Goal: Communication & Community: Share content

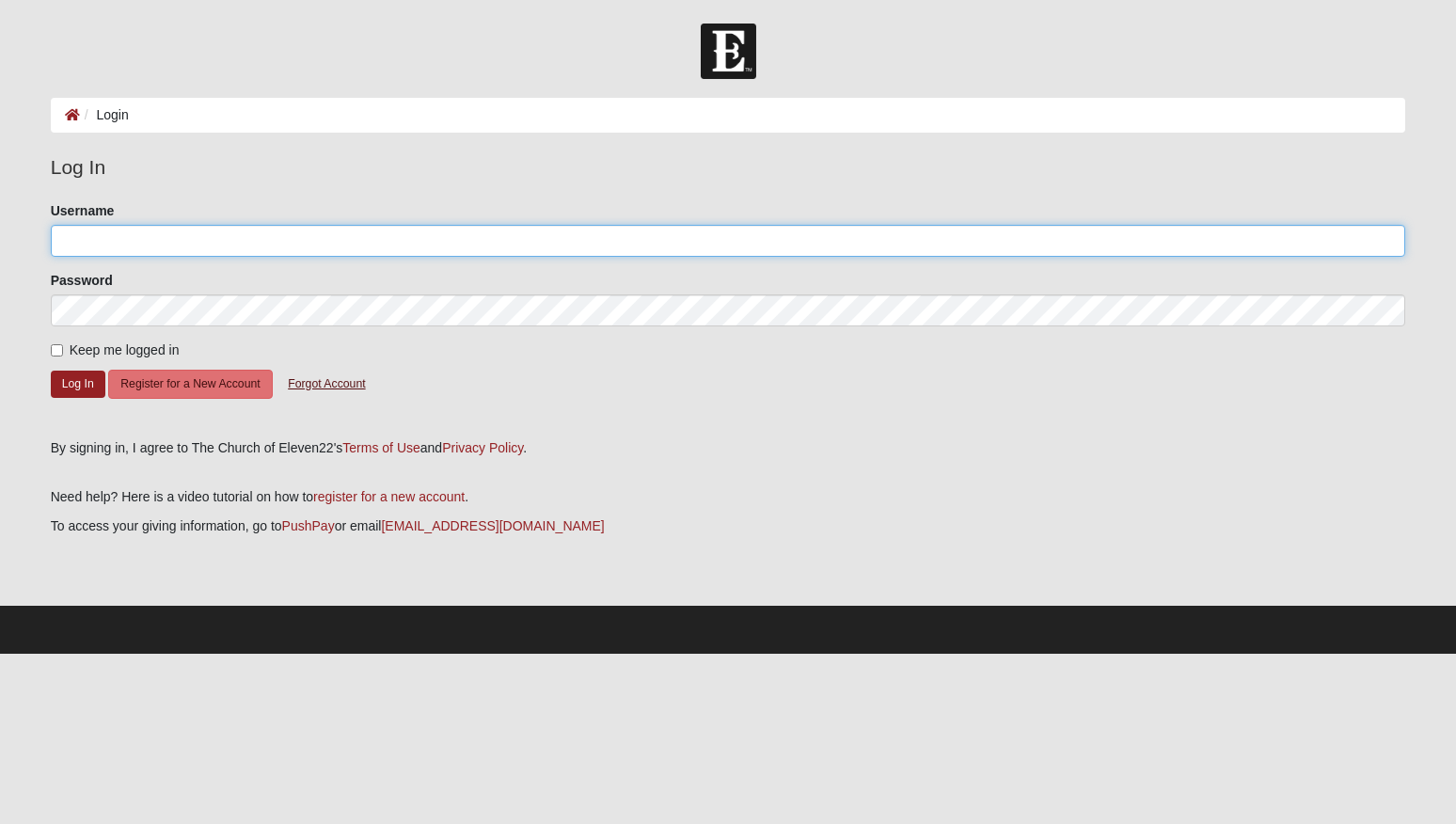
type input "karenelizabethcase@gmail.com"
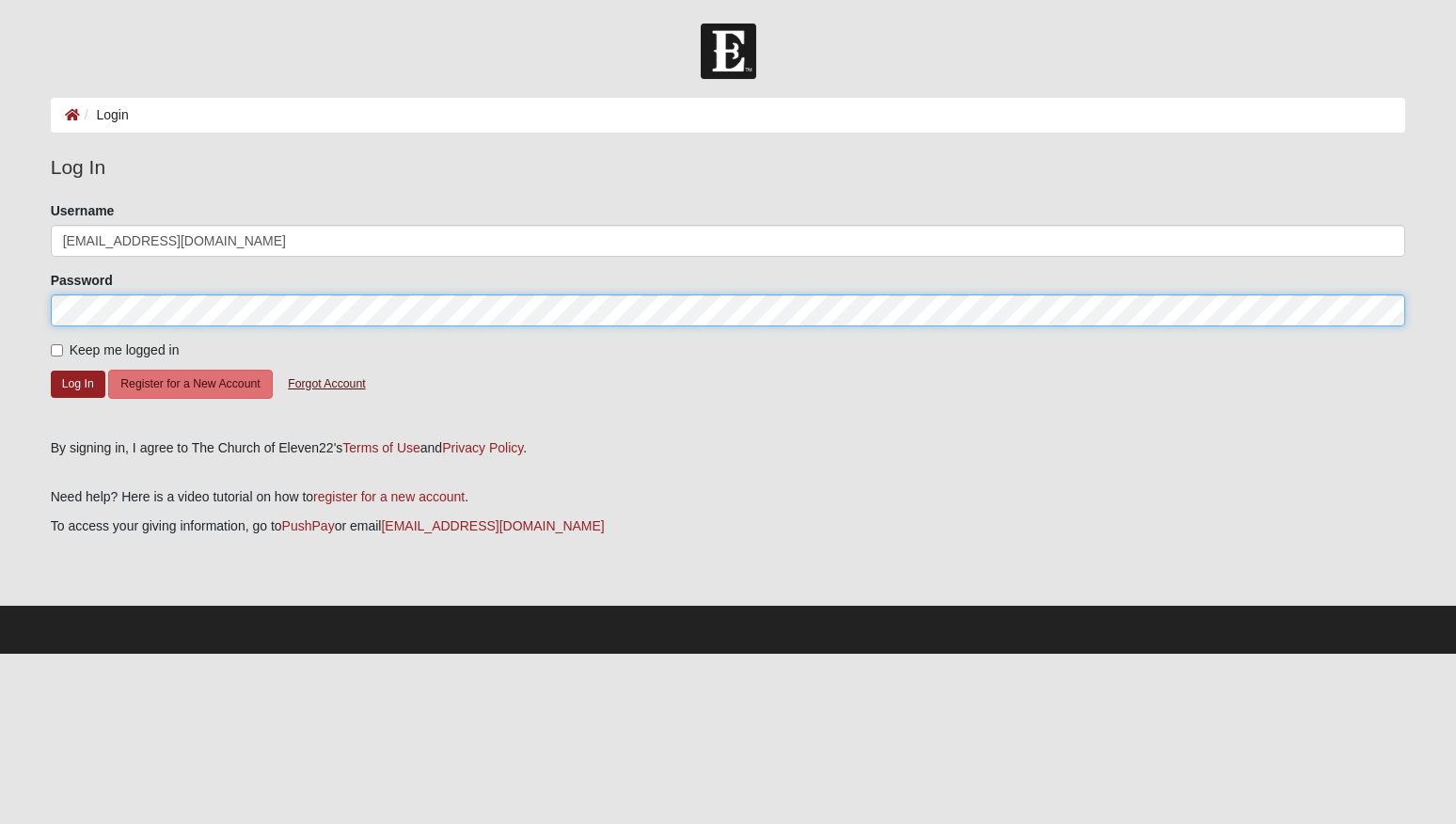
click at [77, 383] on button "Log In" at bounding box center [77, 384] width 54 height 28
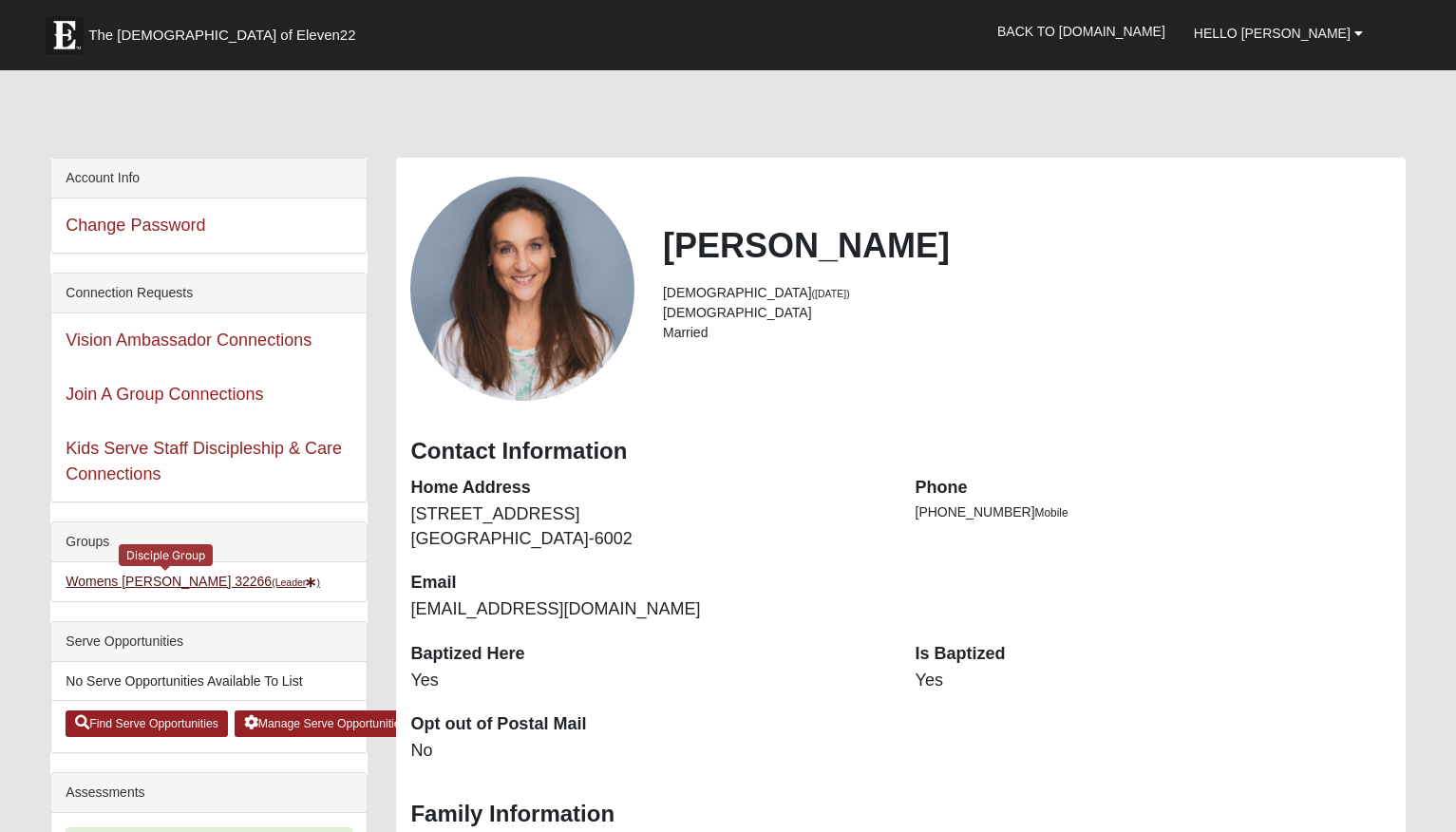
click at [165, 582] on link "Womens [PERSON_NAME] 32266 (Leader )" at bounding box center [193, 582] width 255 height 15
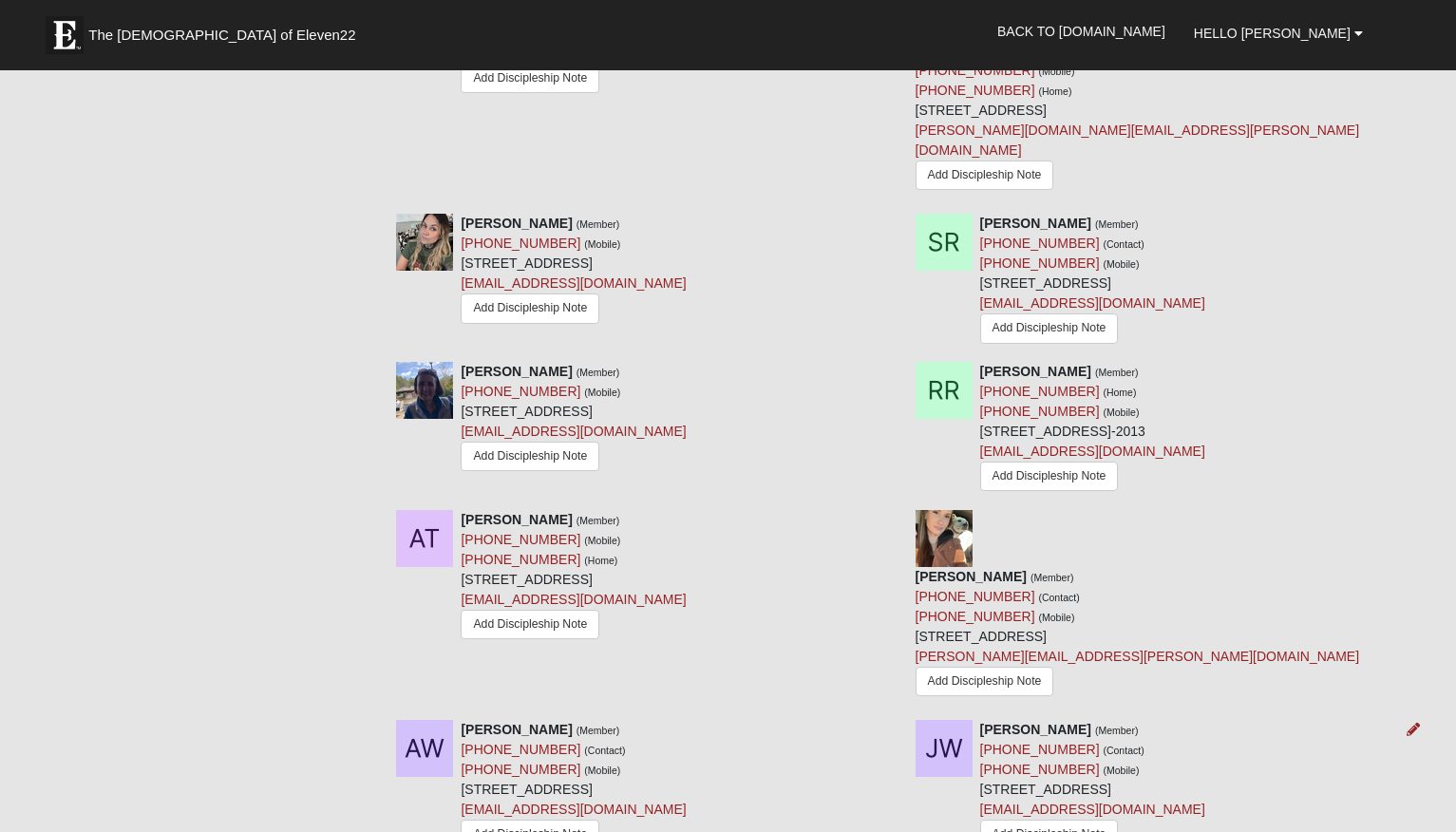
scroll to position [2296, 0]
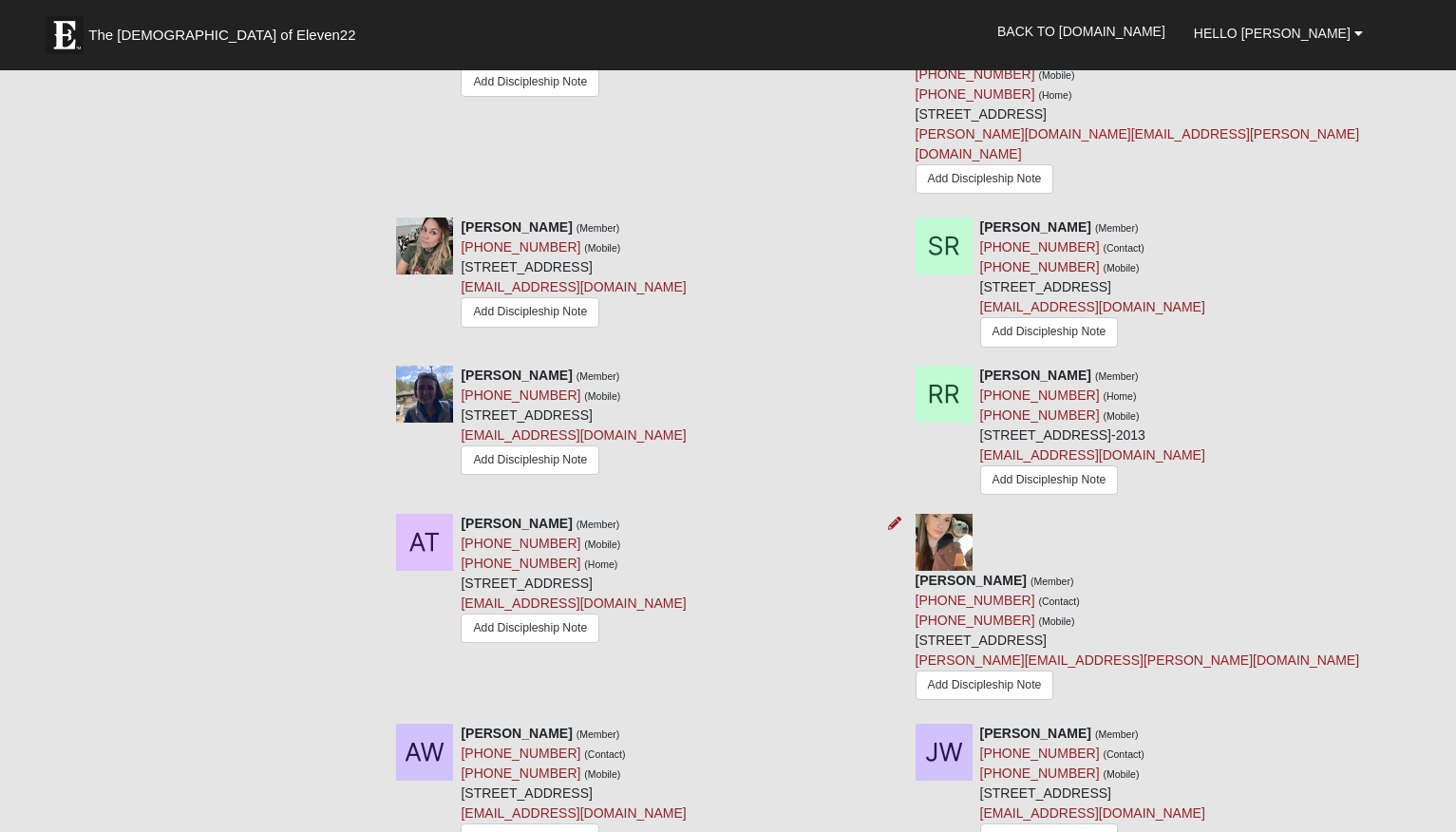
drag, startPoint x: 614, startPoint y: 465, endPoint x: 577, endPoint y: 463, distance: 37.1
click at [614, 514] on div "Aleyna Turker (Member) (904) 999-9806 (Mobile) (904) 999-9806 (Home) 1131 3rd A…" at bounding box center [572, 581] width 225 height 134
drag, startPoint x: 551, startPoint y: 458, endPoint x: 462, endPoint y: 461, distance: 89.1
click at [462, 514] on div "Aleyna Turker (Member) (904) 999-9806 (Mobile) (904) 999-9806 (Home) 1131 3rd A…" at bounding box center [572, 581] width 225 height 134
copy link "(904) 999-9806"
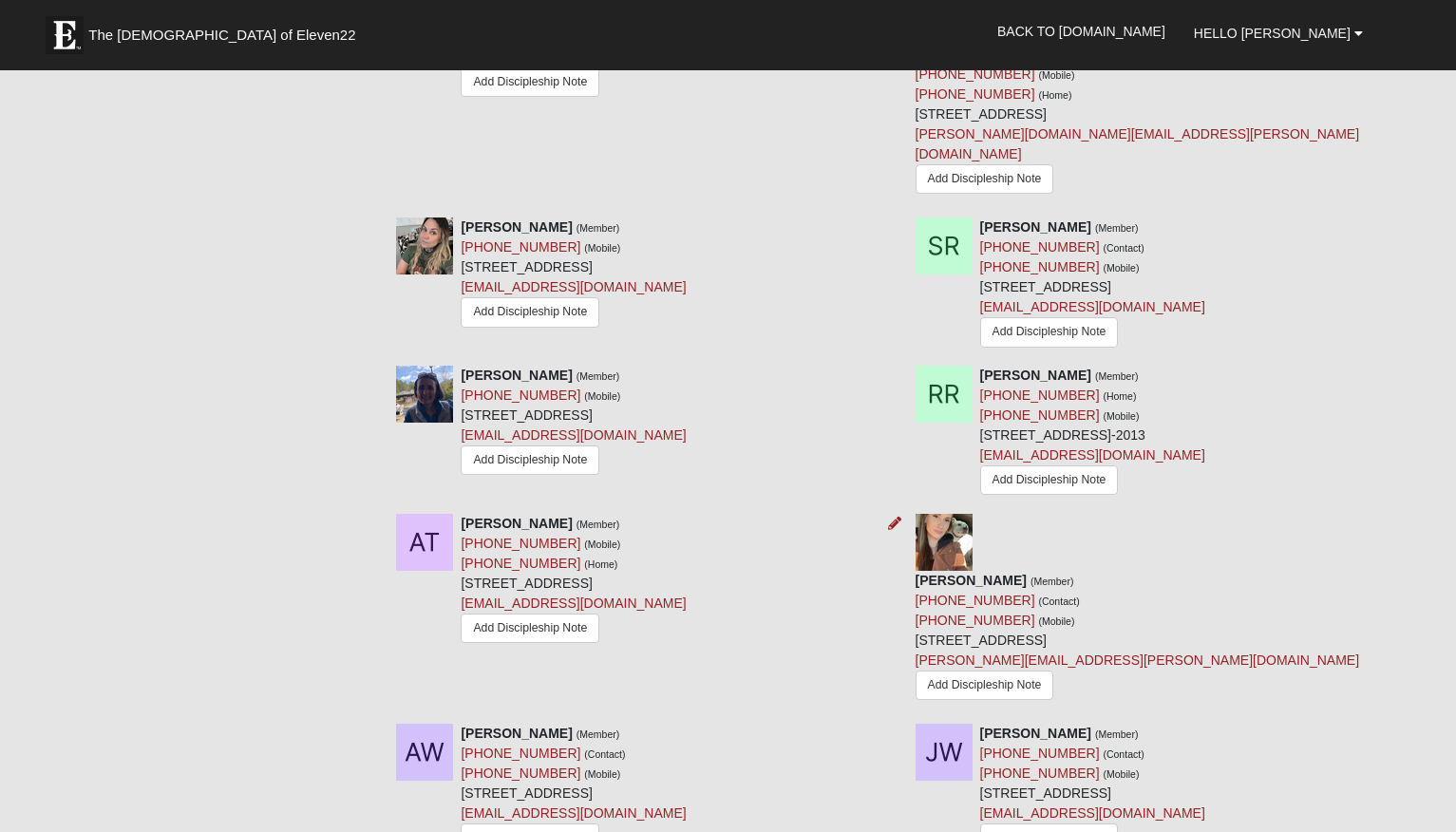
click at [472, 515] on strong "Aleyna Turker" at bounding box center [515, 523] width 111 height 15
copy strong "Aleyna"
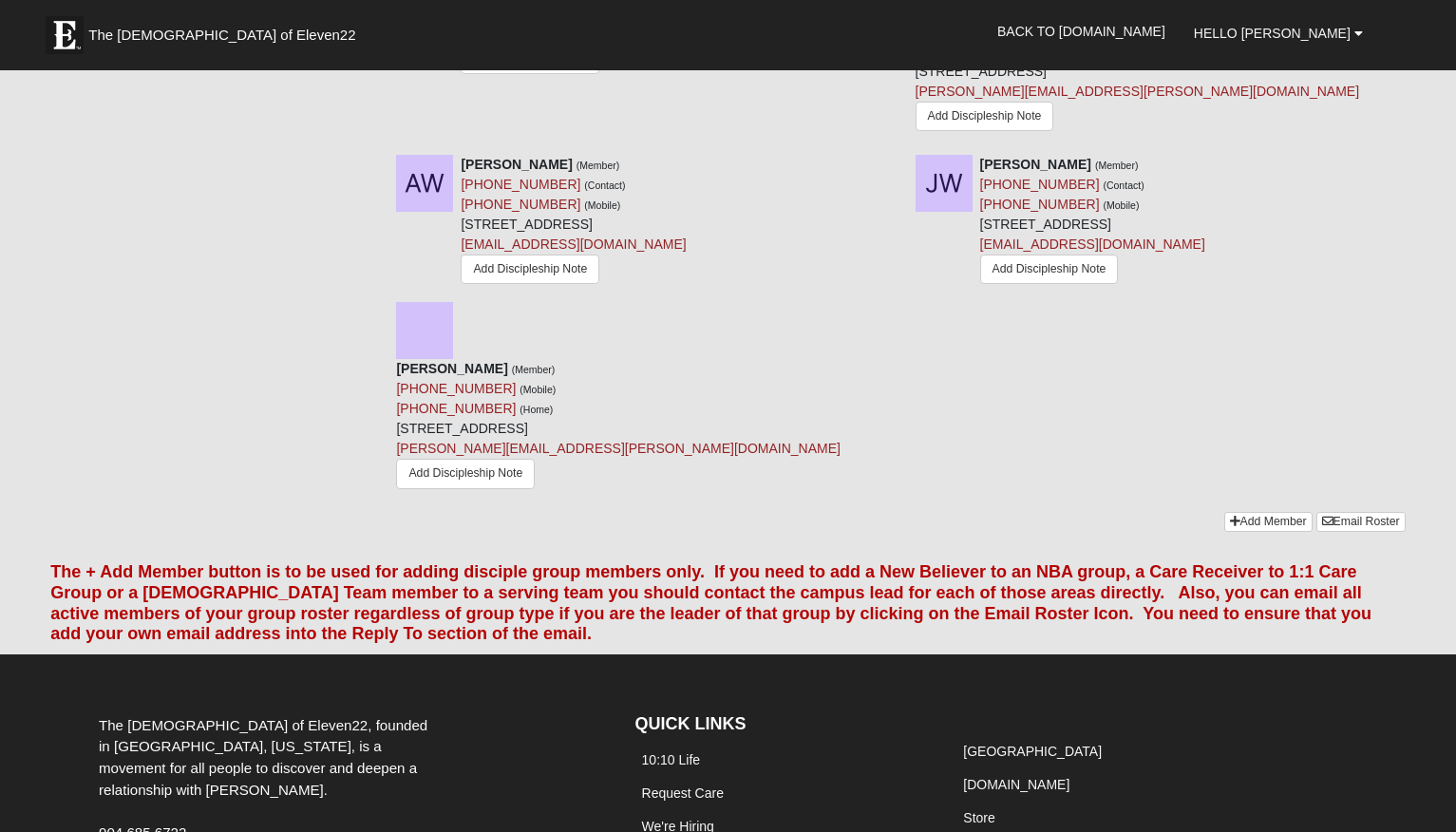
scroll to position [2865, 0]
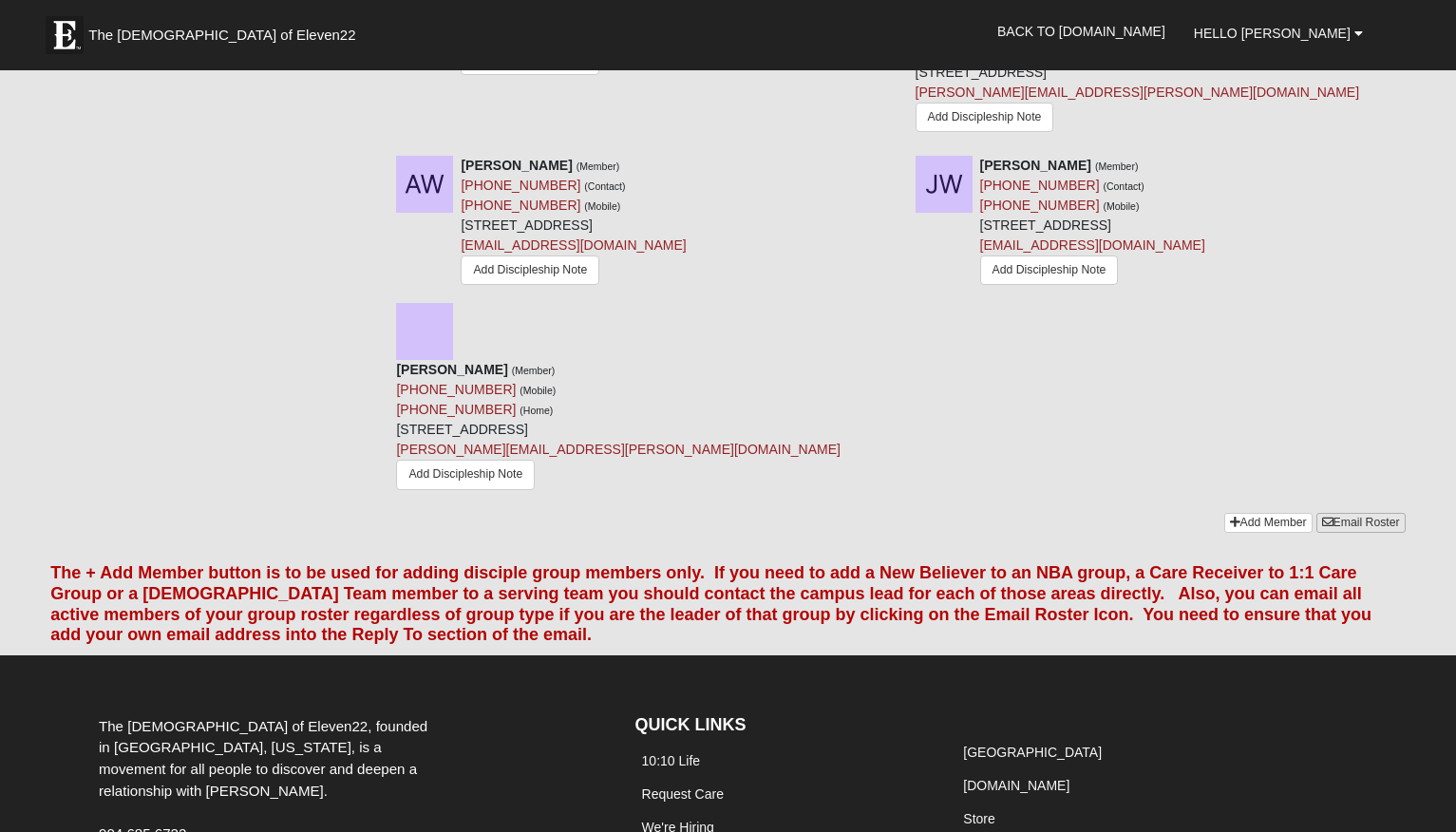
click at [1366, 513] on link "Email Roster" at bounding box center [1360, 523] width 90 height 20
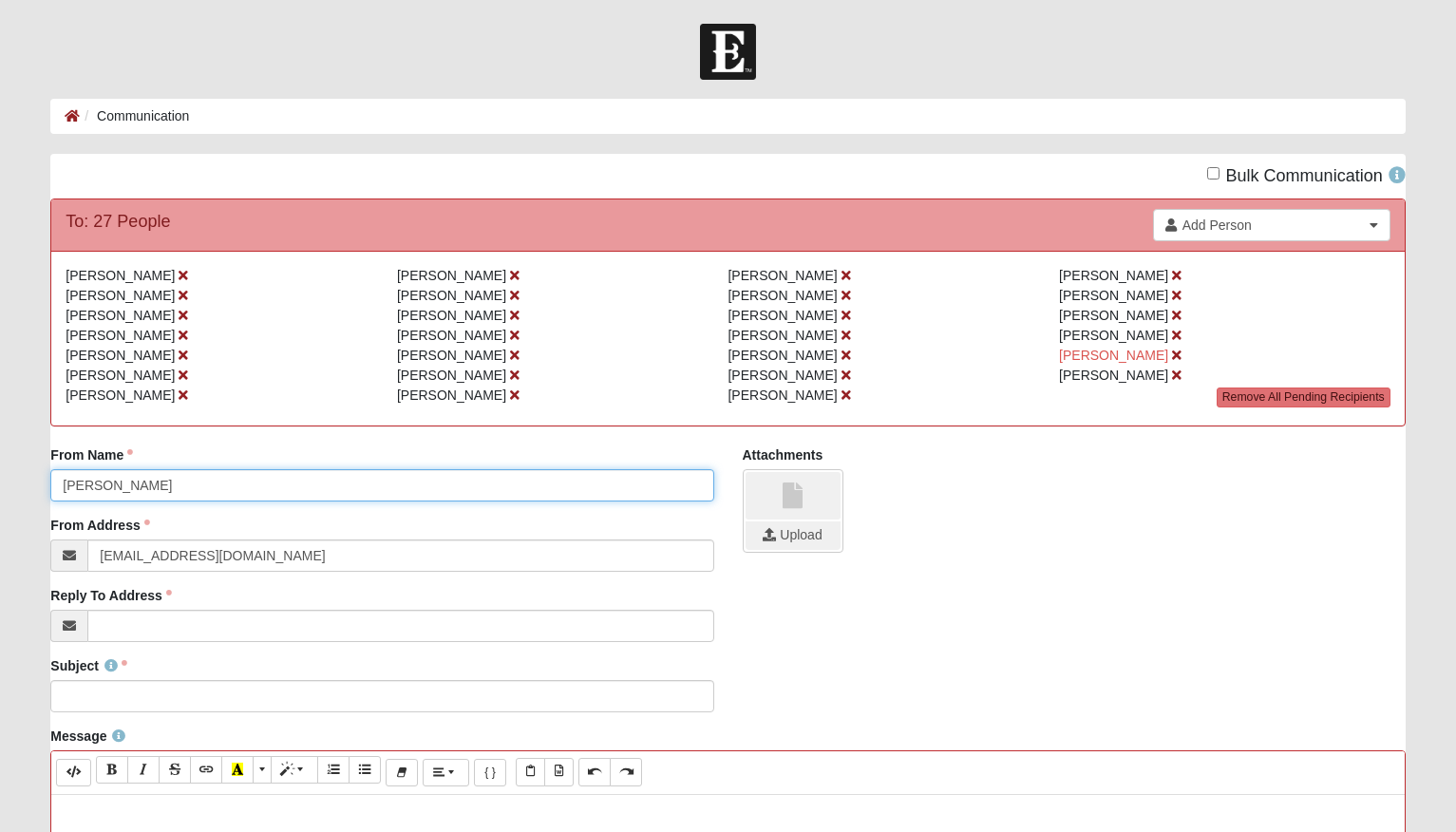
drag, startPoint x: 154, startPoint y: 484, endPoint x: -21, endPoint y: 479, distance: 175.1
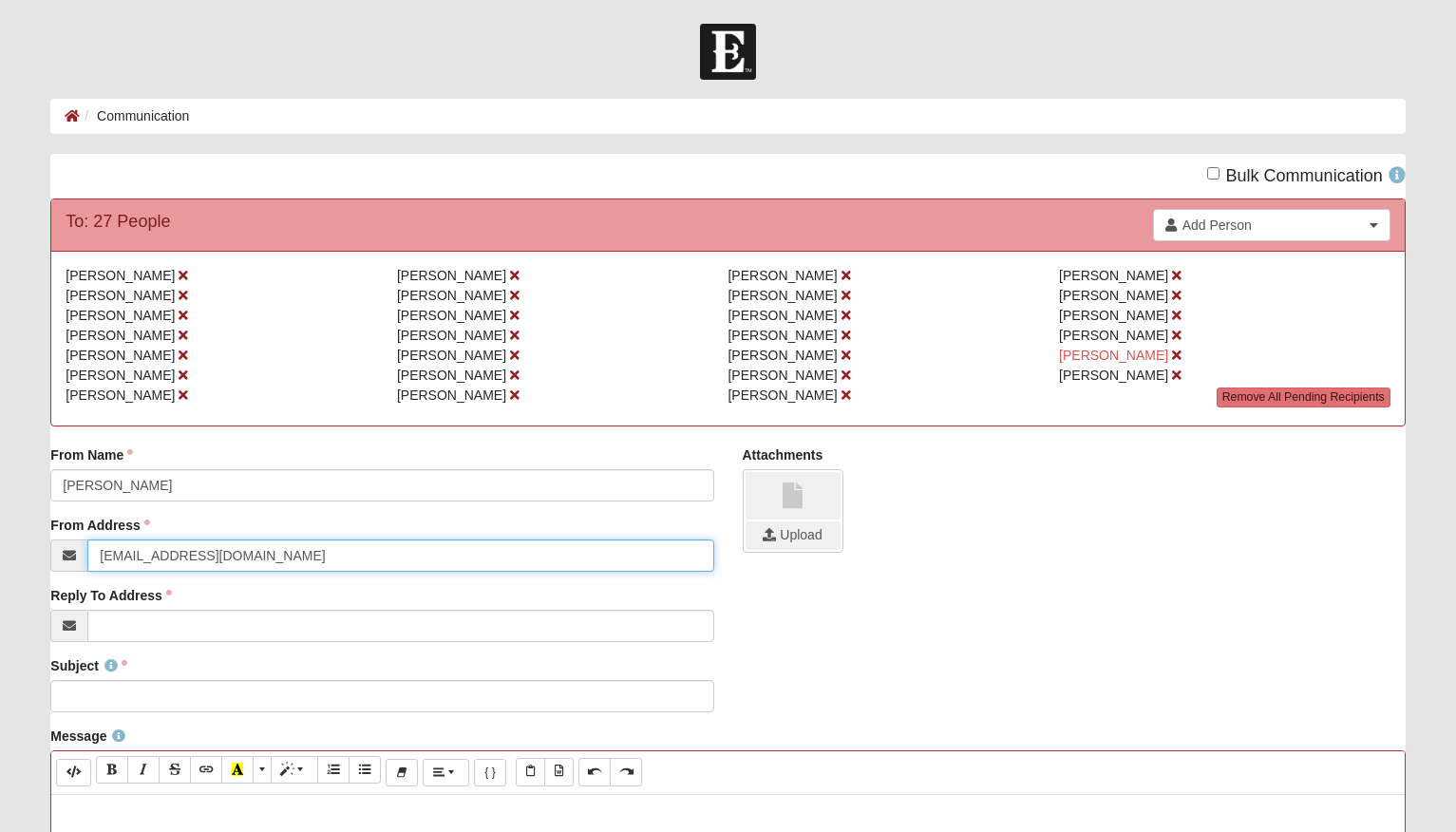
drag, startPoint x: 170, startPoint y: 557, endPoint x: 52, endPoint y: 561, distance: 118.1
paste input "[PERSON_NAME]"
drag, startPoint x: 140, startPoint y: 559, endPoint x: 160, endPoint y: 563, distance: 20.4
click at [141, 560] on input "[PERSON_NAME][DOMAIN_NAME]" at bounding box center [400, 555] width 626 height 32
click at [188, 561] on input "[DOMAIN_NAME]" at bounding box center [400, 555] width 626 height 32
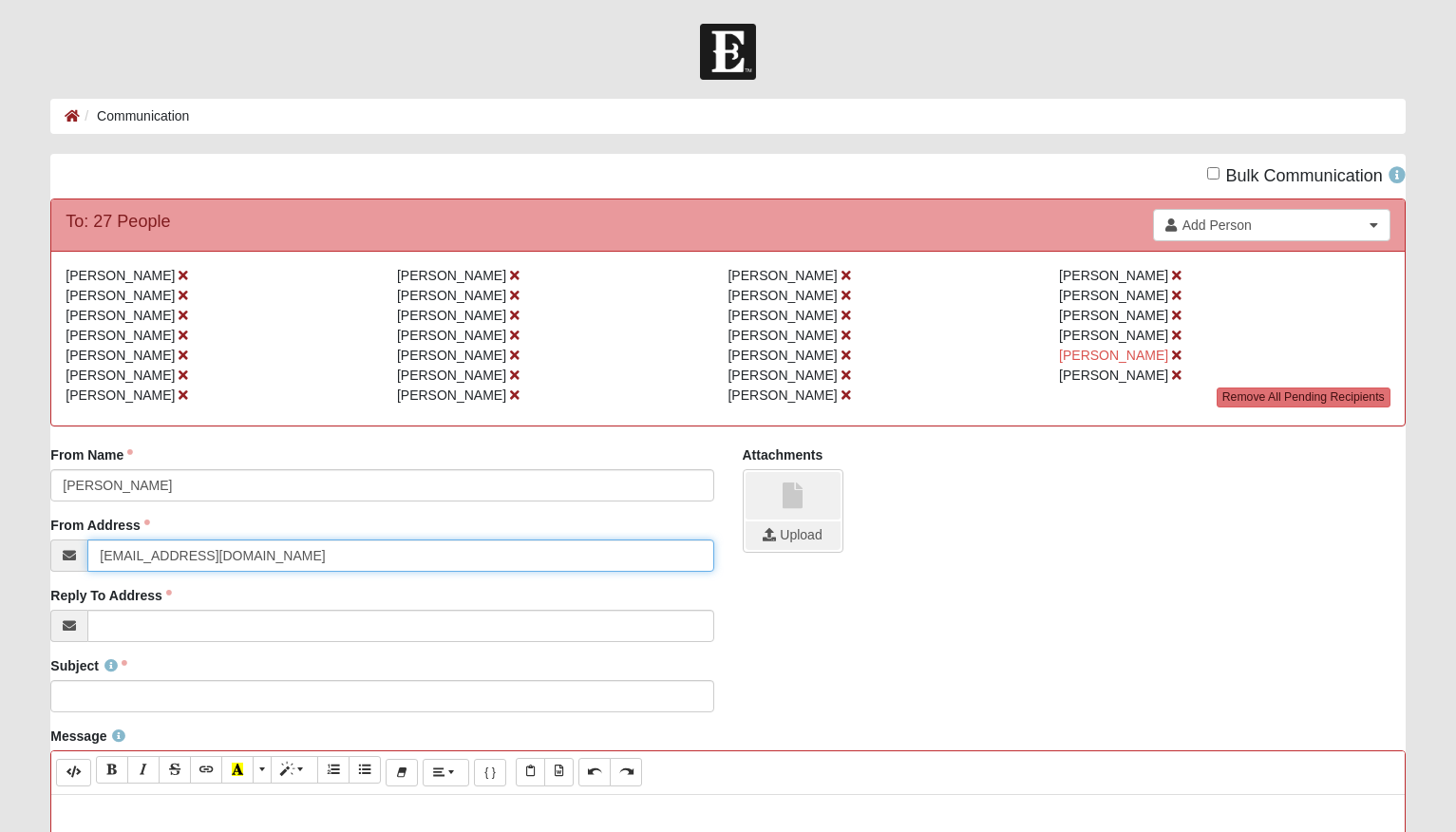
drag, startPoint x: 286, startPoint y: 560, endPoint x: 71, endPoint y: 554, distance: 215.1
click at [71, 554] on div "[EMAIL_ADDRESS][DOMAIN_NAME]" at bounding box center [381, 555] width 663 height 32
type input "[EMAIL_ADDRESS][DOMAIN_NAME]"
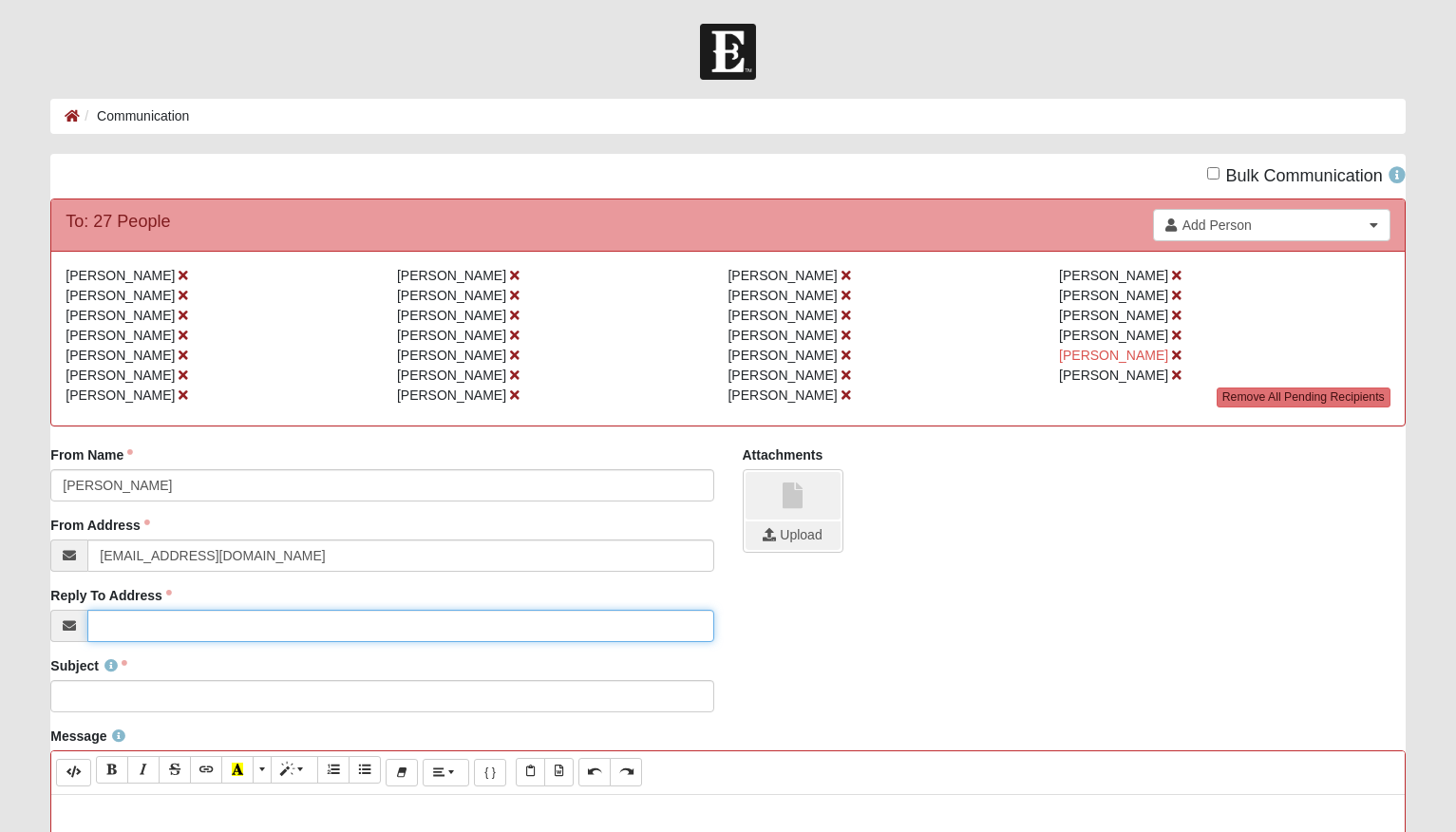
paste input "[EMAIL_ADDRESS][DOMAIN_NAME]"
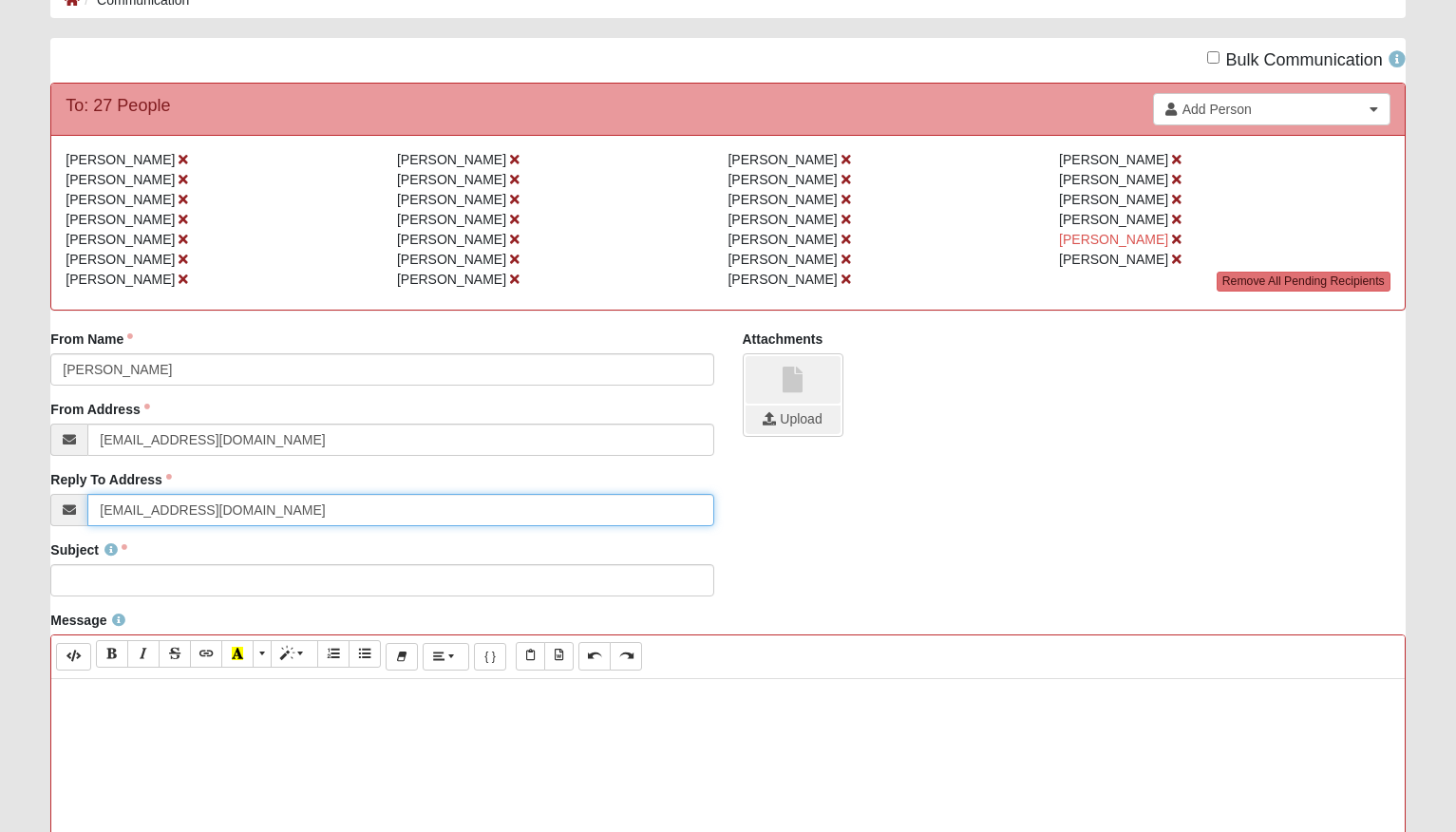
scroll to position [123, 0]
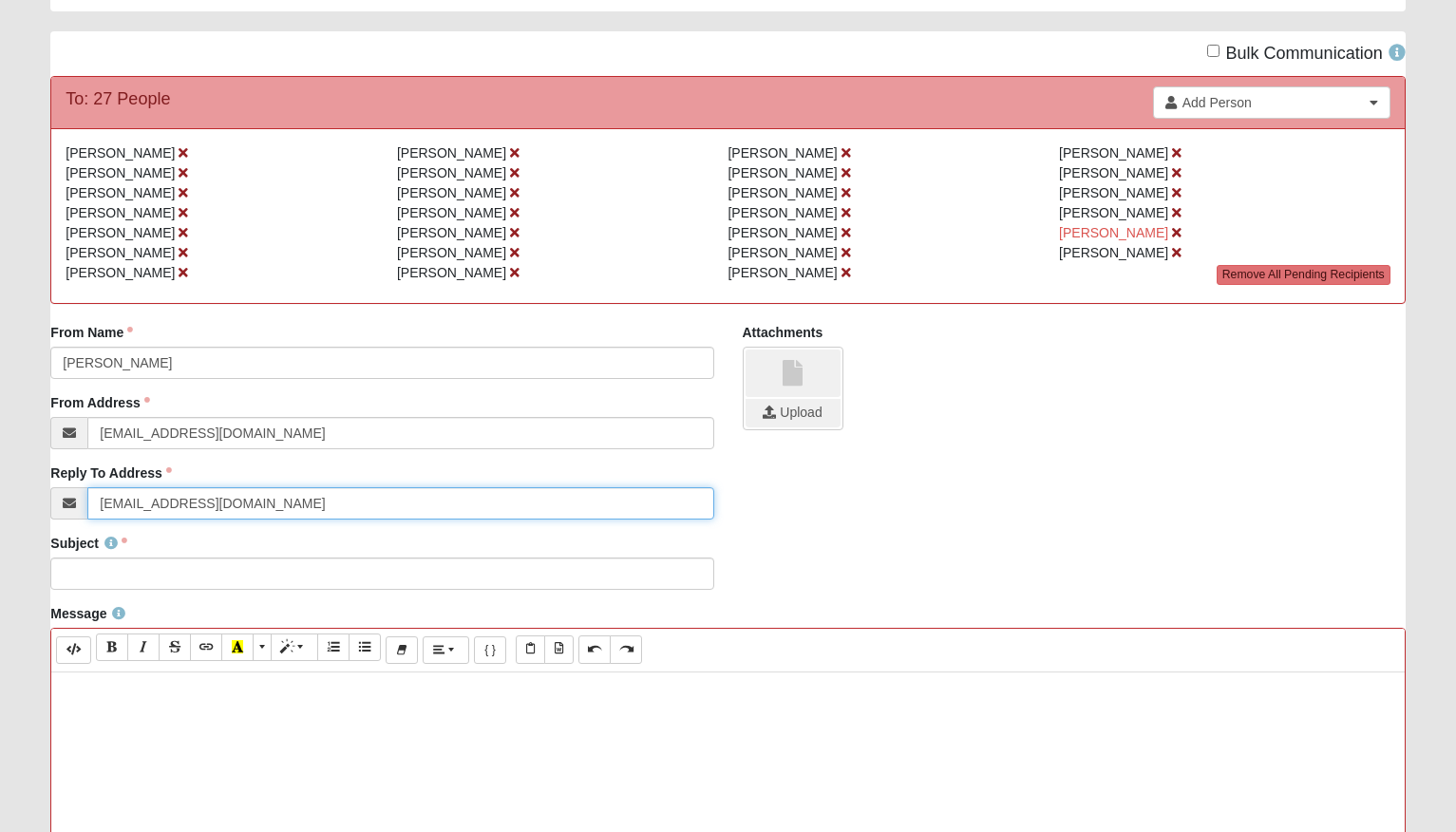
type input "[EMAIL_ADDRESS][DOMAIN_NAME]"
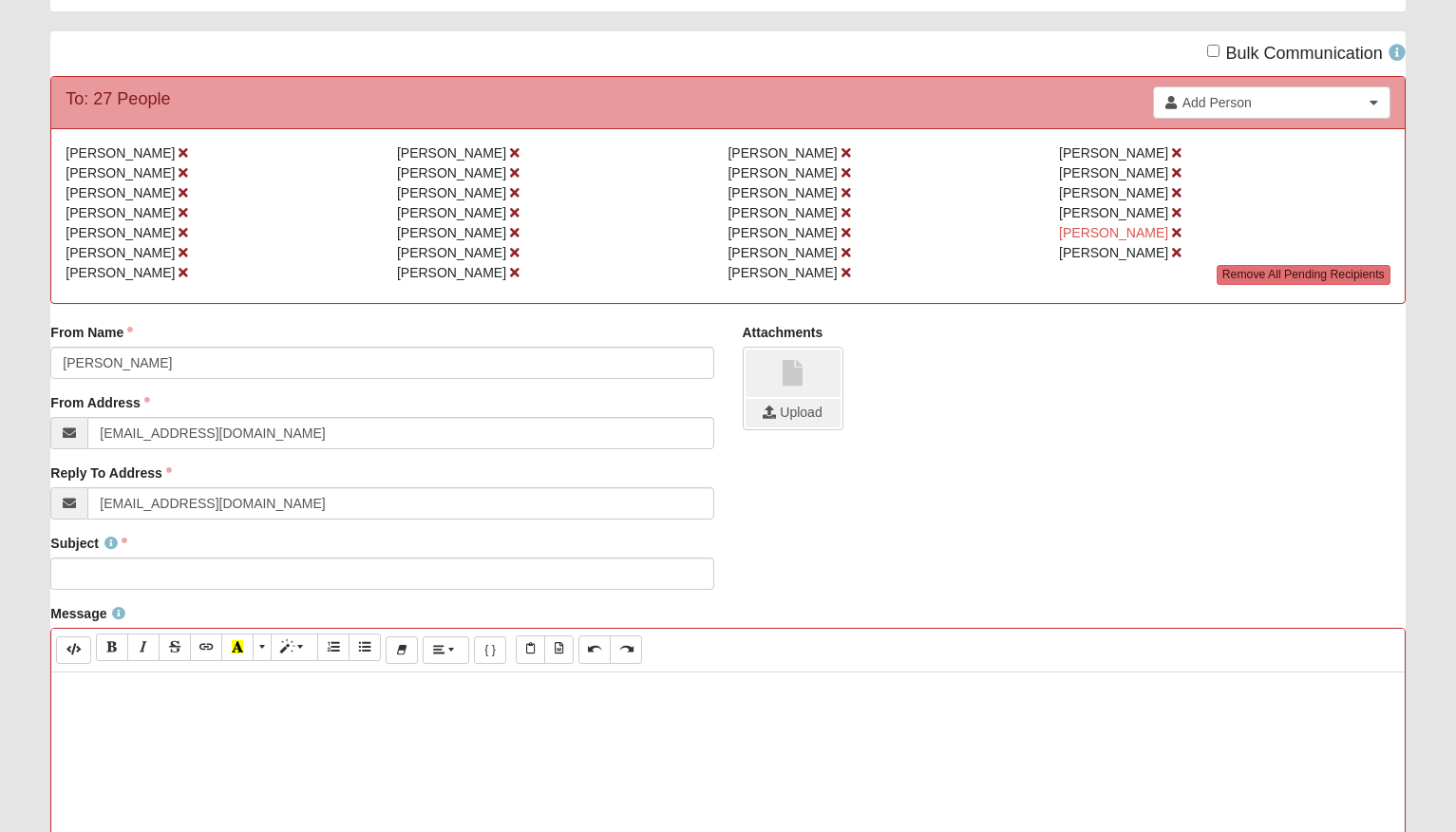
drag, startPoint x: 47, startPoint y: 530, endPoint x: 89, endPoint y: 553, distance: 47.9
click at [53, 536] on div "Bulk Communication To: 27 People Add Person Search Name Address Phone Email" at bounding box center [728, 715] width 1355 height 1370
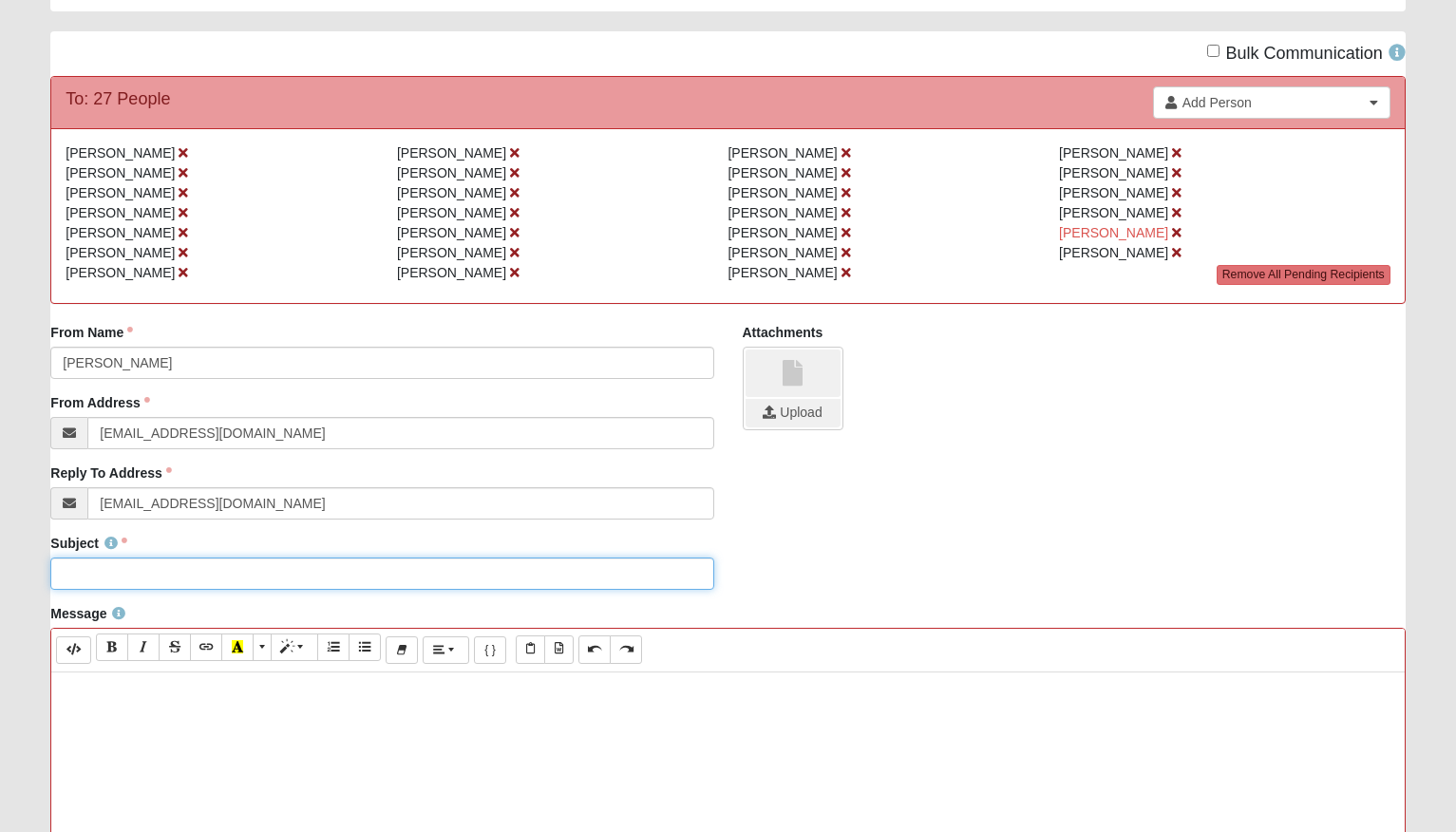
drag, startPoint x: 98, startPoint y: 570, endPoint x: 107, endPoint y: 583, distance: 15.8
click at [100, 572] on input "Subject" at bounding box center [381, 573] width 663 height 32
type input "Reminder! DG tonight 7-8 PM"
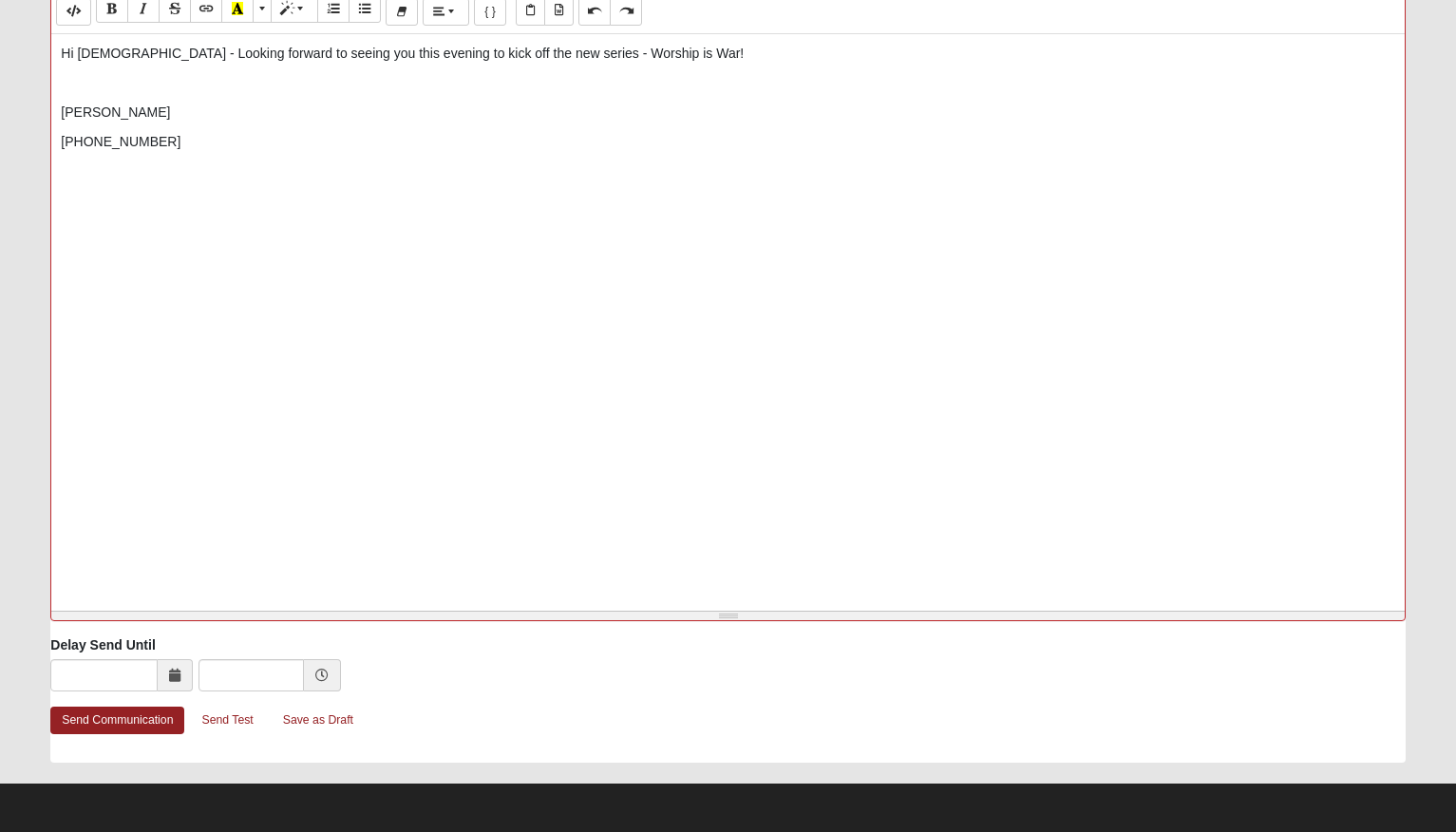
scroll to position [761, 0]
click at [137, 724] on link "Send Communication" at bounding box center [117, 720] width 134 height 28
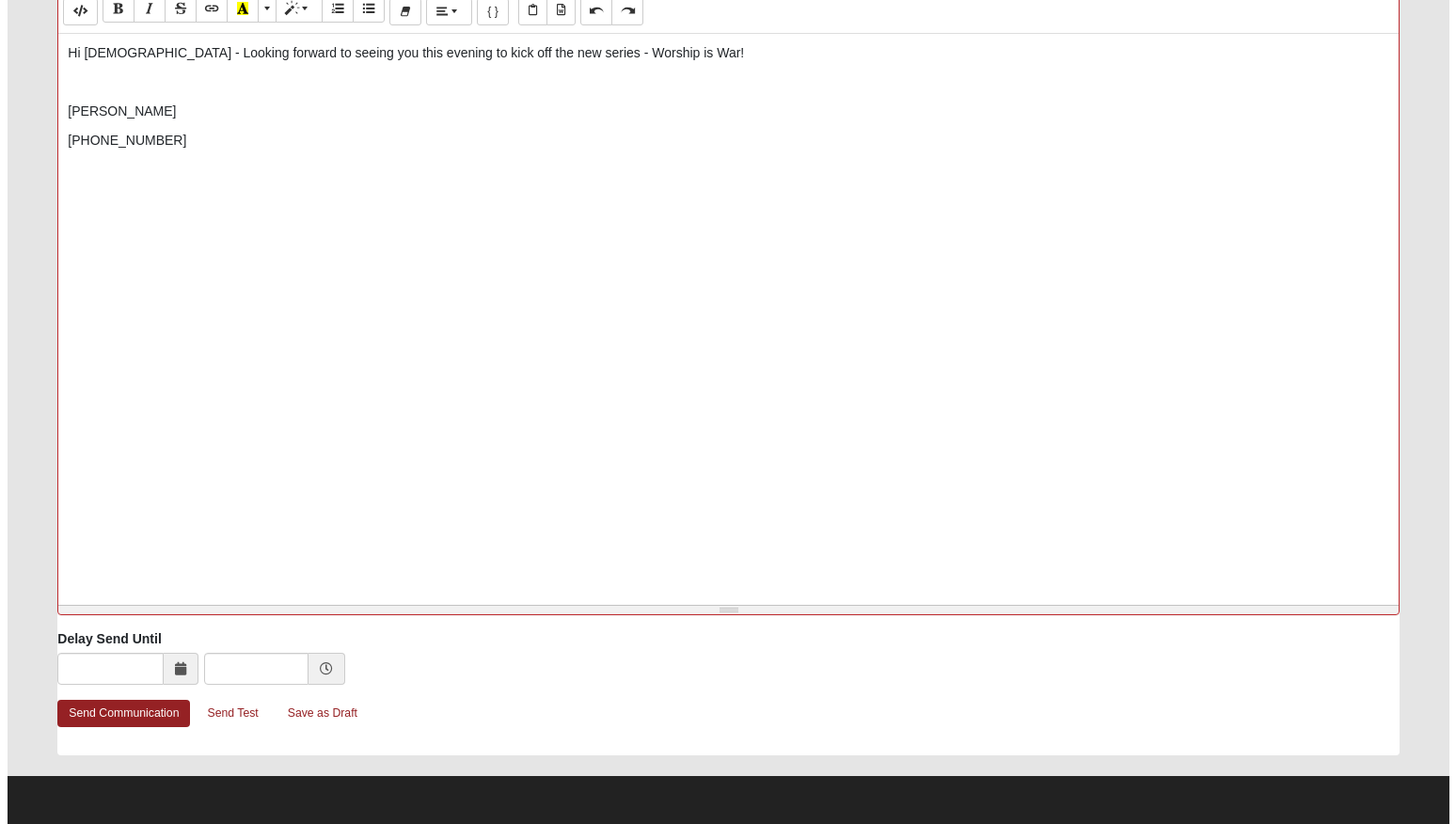
scroll to position [0, 0]
